Goal: Navigation & Orientation: Find specific page/section

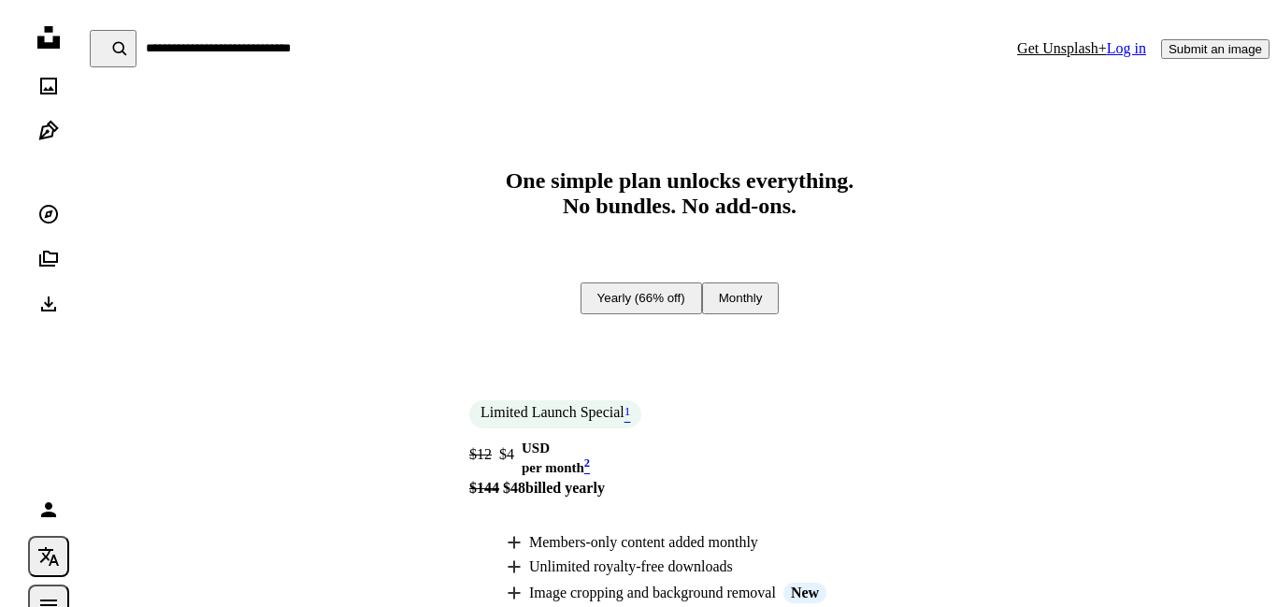
click at [1250, 44] on button "Submit an image" at bounding box center [1215, 49] width 108 height 20
click at [40, 82] on icon "Photos" at bounding box center [48, 86] width 17 height 17
click at [767, 45] on input "Find visuals sitewide" at bounding box center [569, 48] width 866 height 37
click at [47, 308] on icon "Download" at bounding box center [48, 304] width 22 height 22
